Goal: Communication & Community: Answer question/provide support

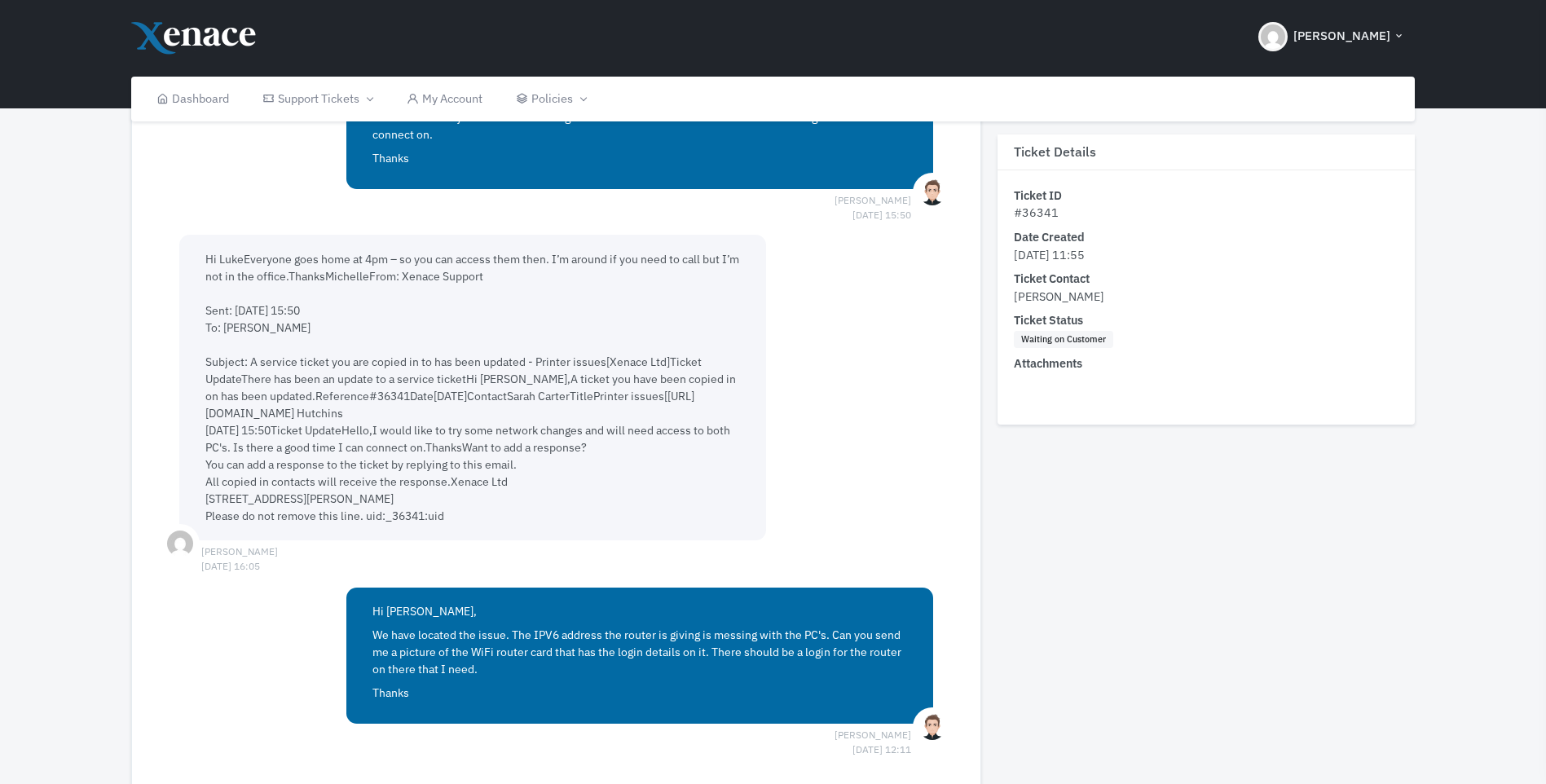
scroll to position [1466, 0]
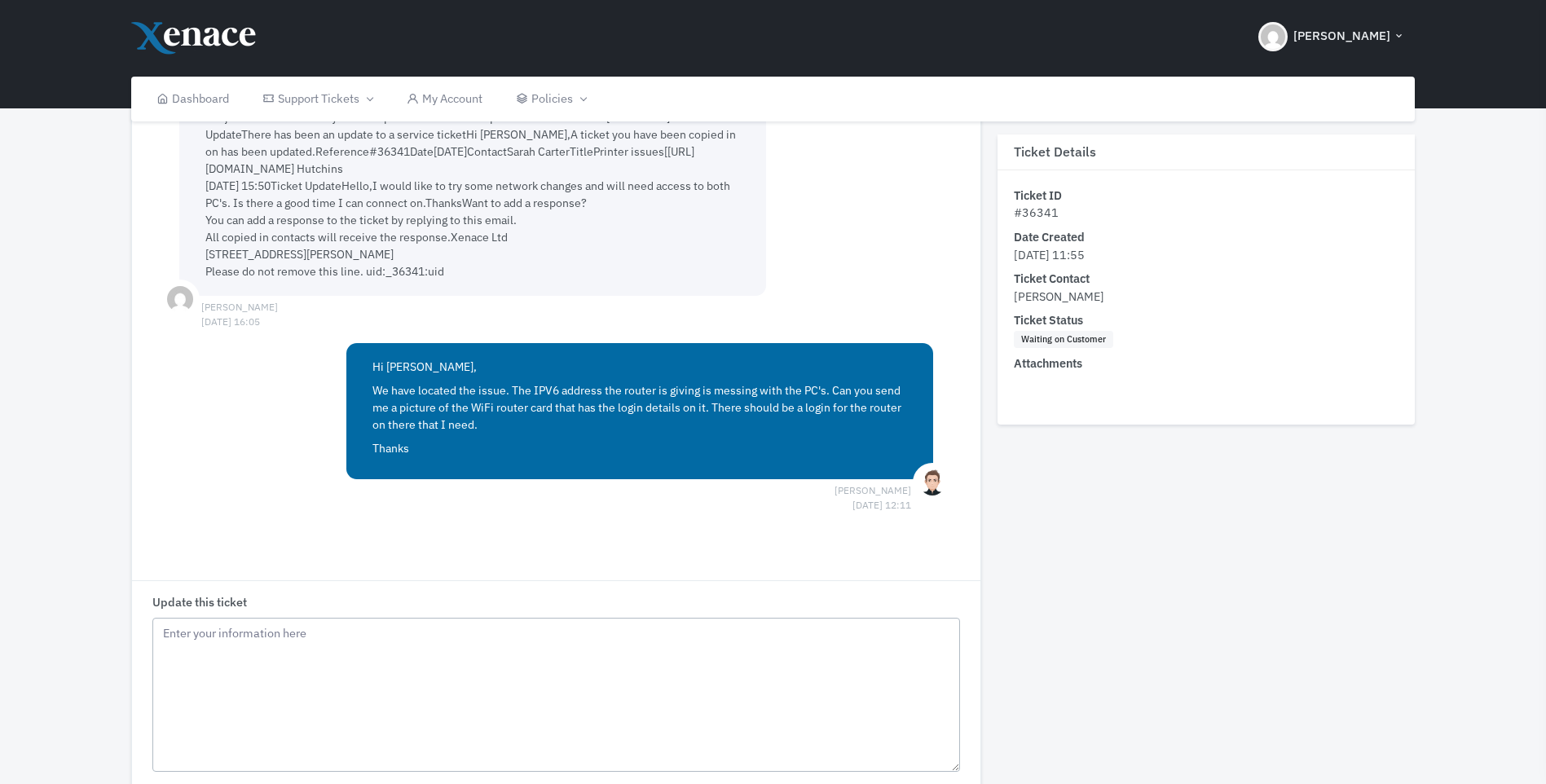
click at [228, 624] on textarea "Update this ticket" at bounding box center [557, 695] width 808 height 155
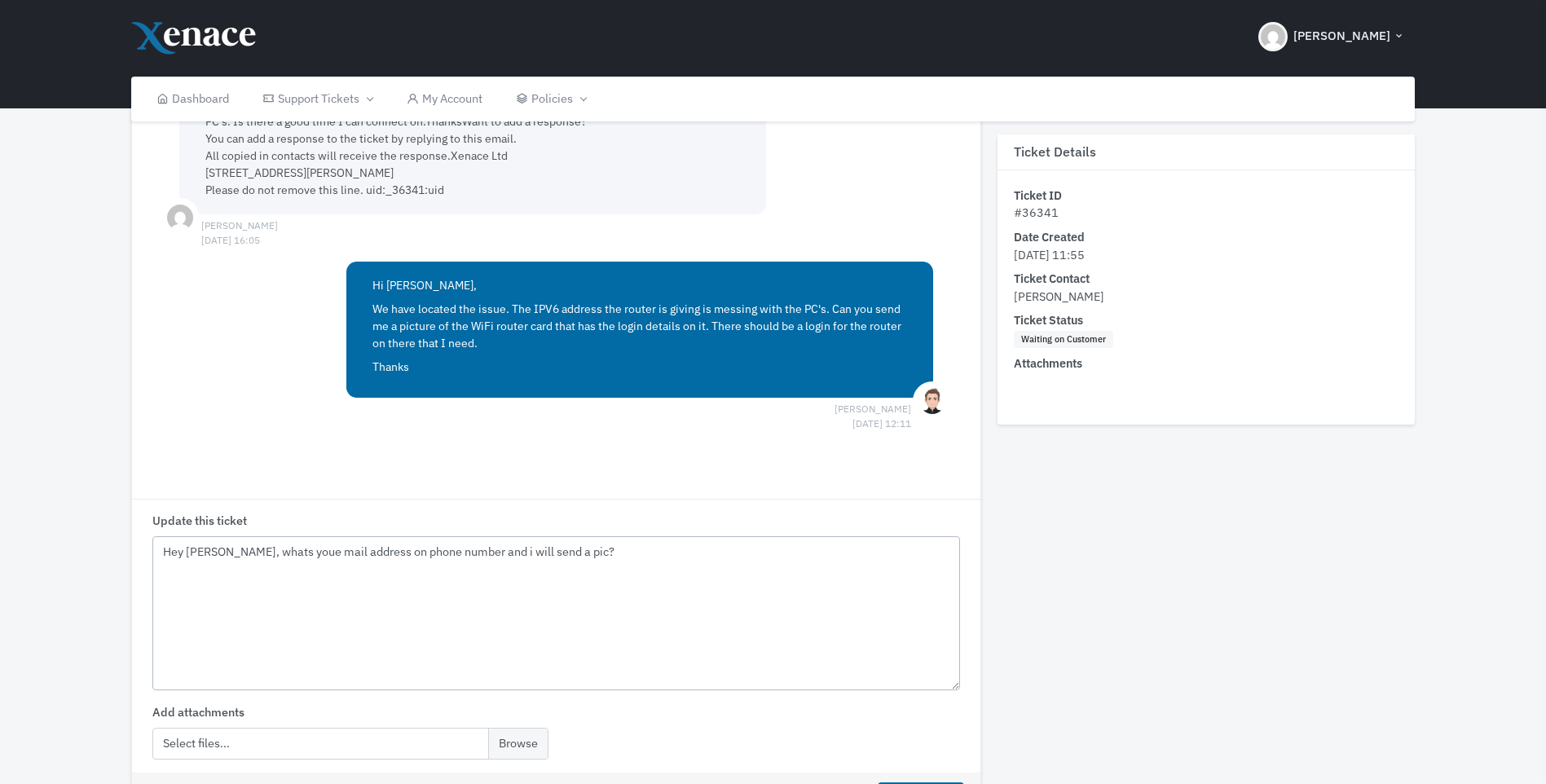
scroll to position [1629, 0]
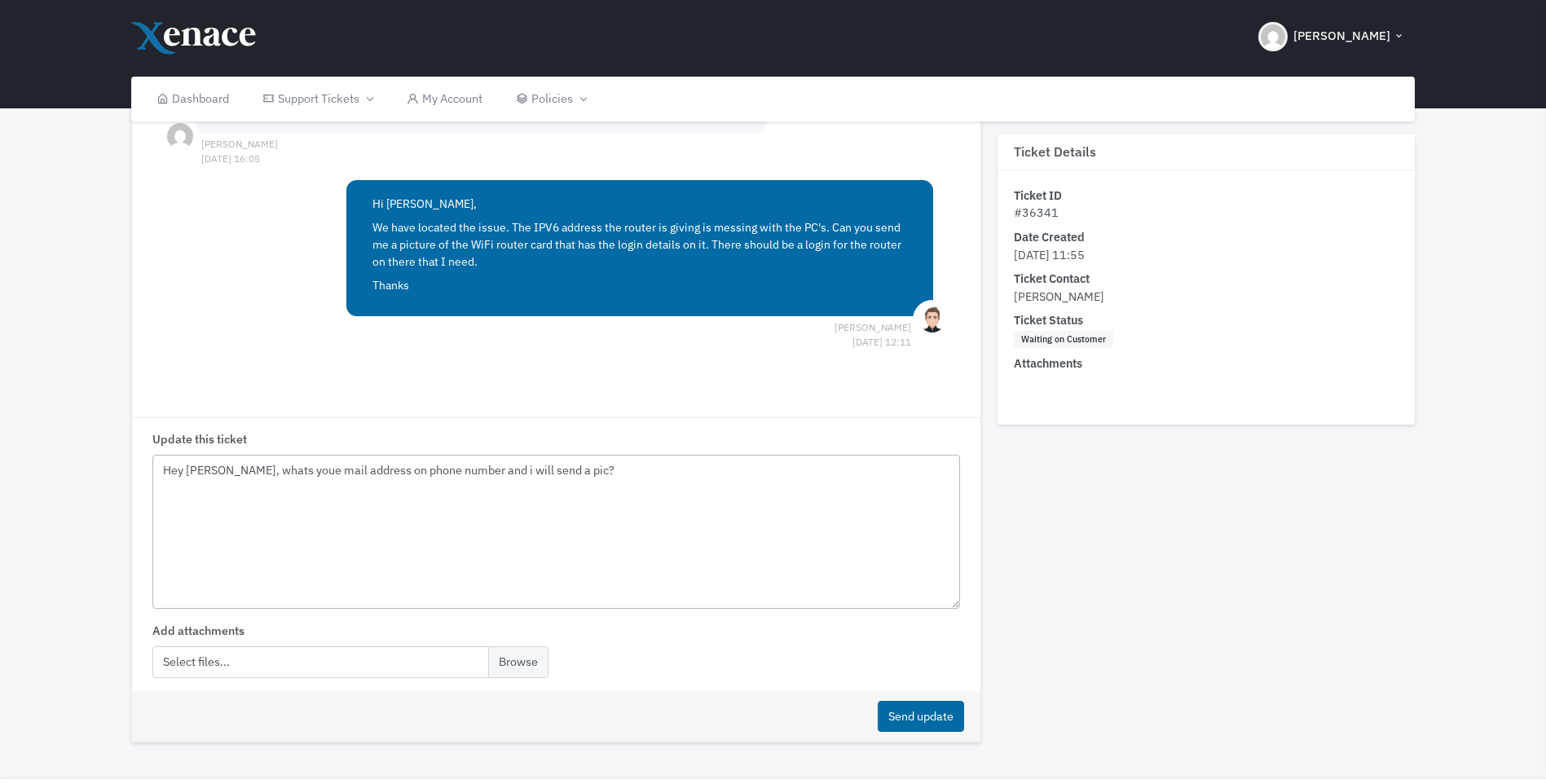
click at [276, 455] on textarea "Hey [PERSON_NAME], whats youe mail address on phone number and i will send a pi…" at bounding box center [557, 532] width 808 height 155
type textarea "Hey [PERSON_NAME], whats your mail address on phone number and i will send a pi…"
click at [901, 700] on button "Send update" at bounding box center [920, 716] width 86 height 32
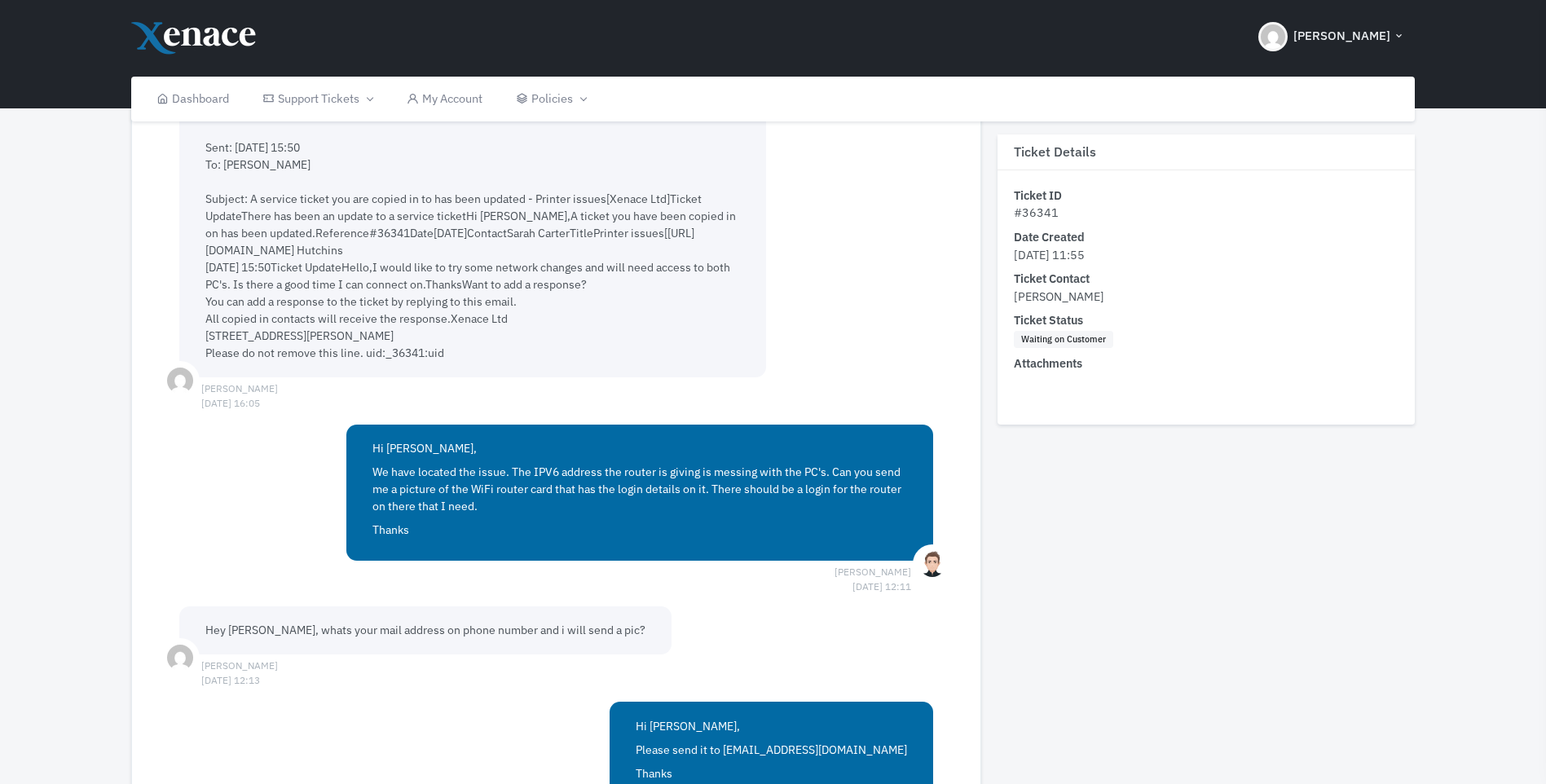
scroll to position [1711, 0]
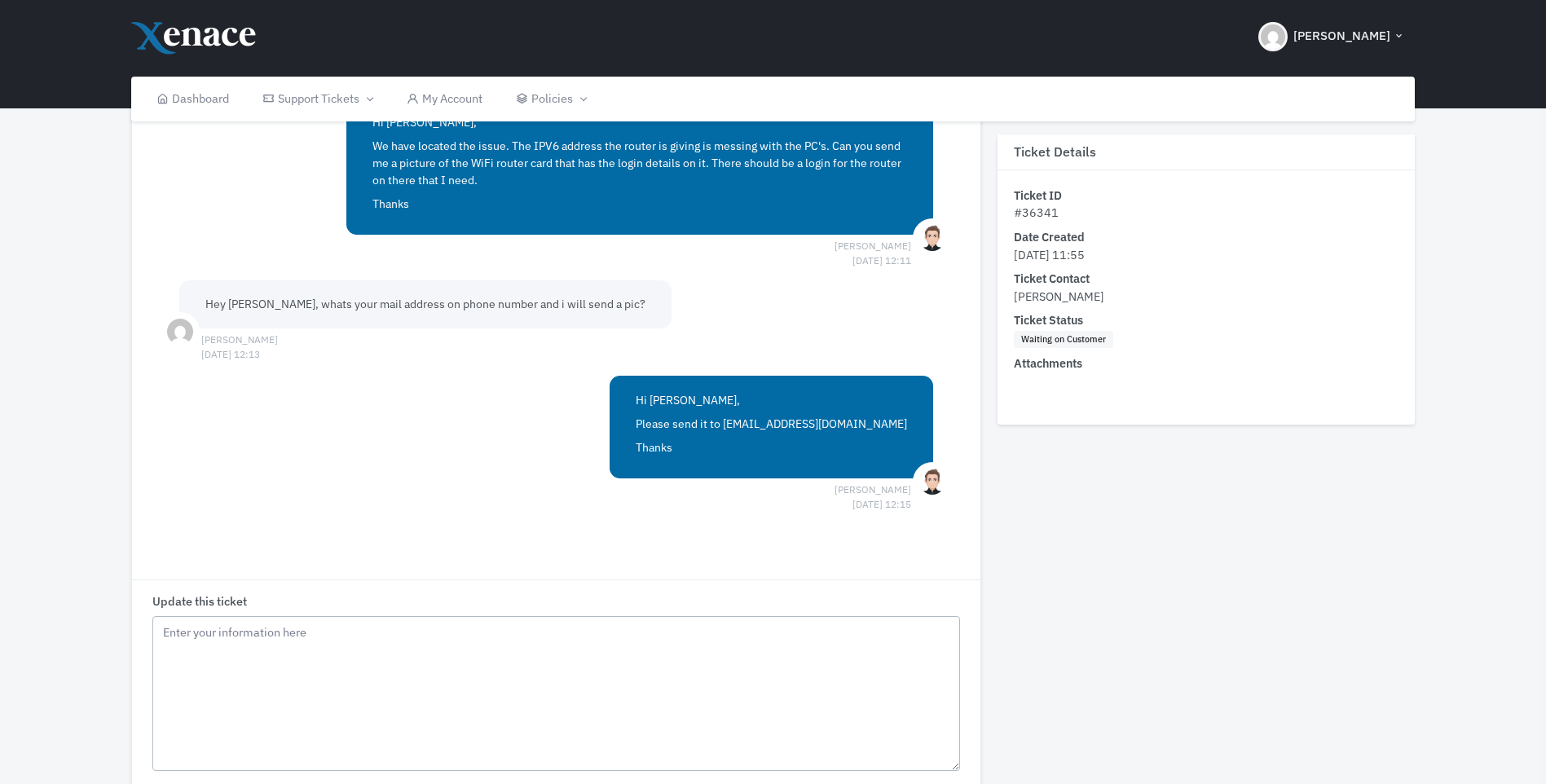
click at [582, 634] on textarea "Update this ticket" at bounding box center [557, 694] width 808 height 155
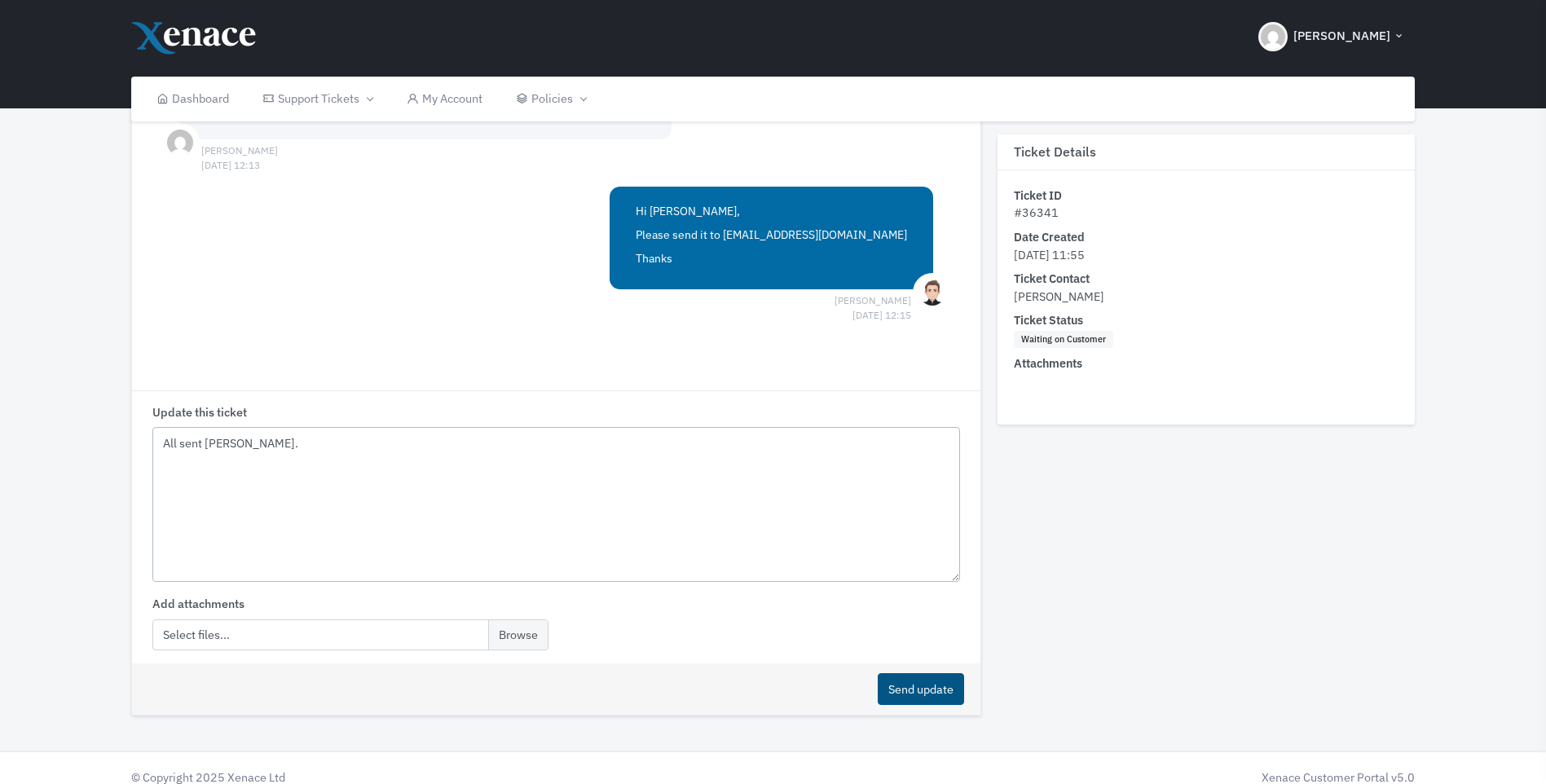
type textarea "All sent Luke."
click at [912, 673] on button "Send update" at bounding box center [920, 688] width 86 height 32
